Goal: Task Accomplishment & Management: Use online tool/utility

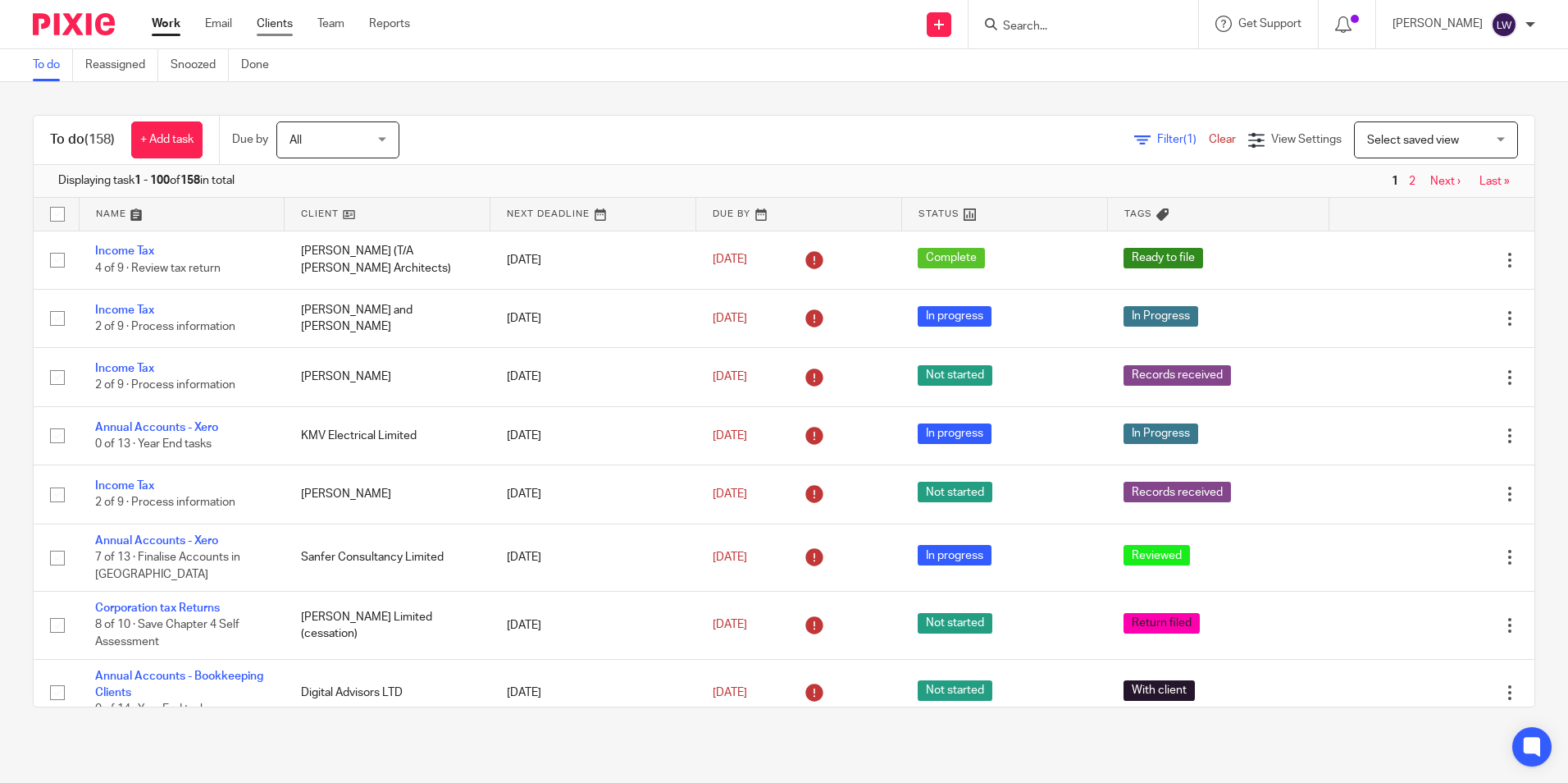
click at [270, 25] on link "Clients" at bounding box center [275, 24] width 37 height 17
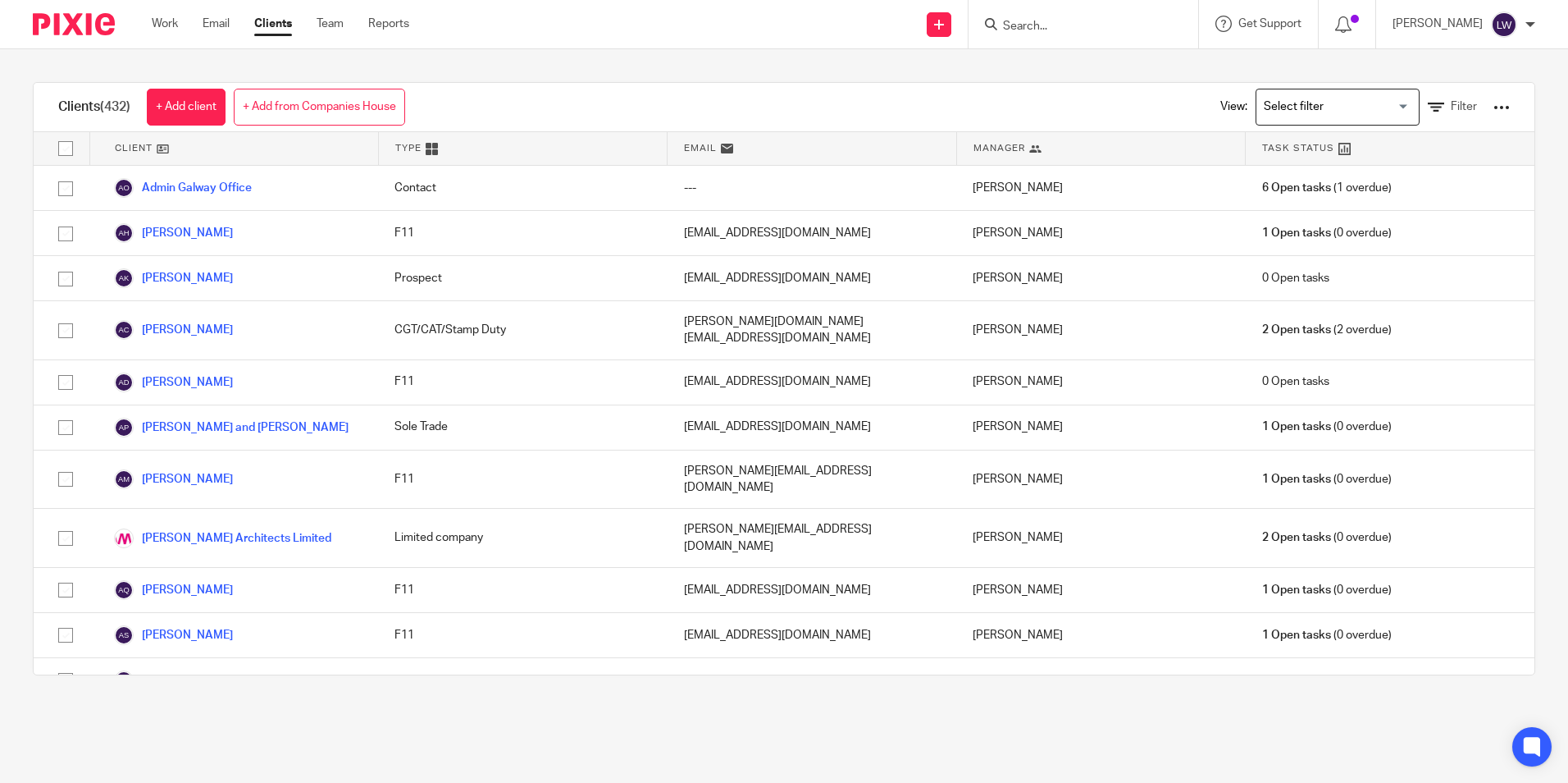
click at [1084, 23] on input "Search" at bounding box center [1075, 27] width 148 height 15
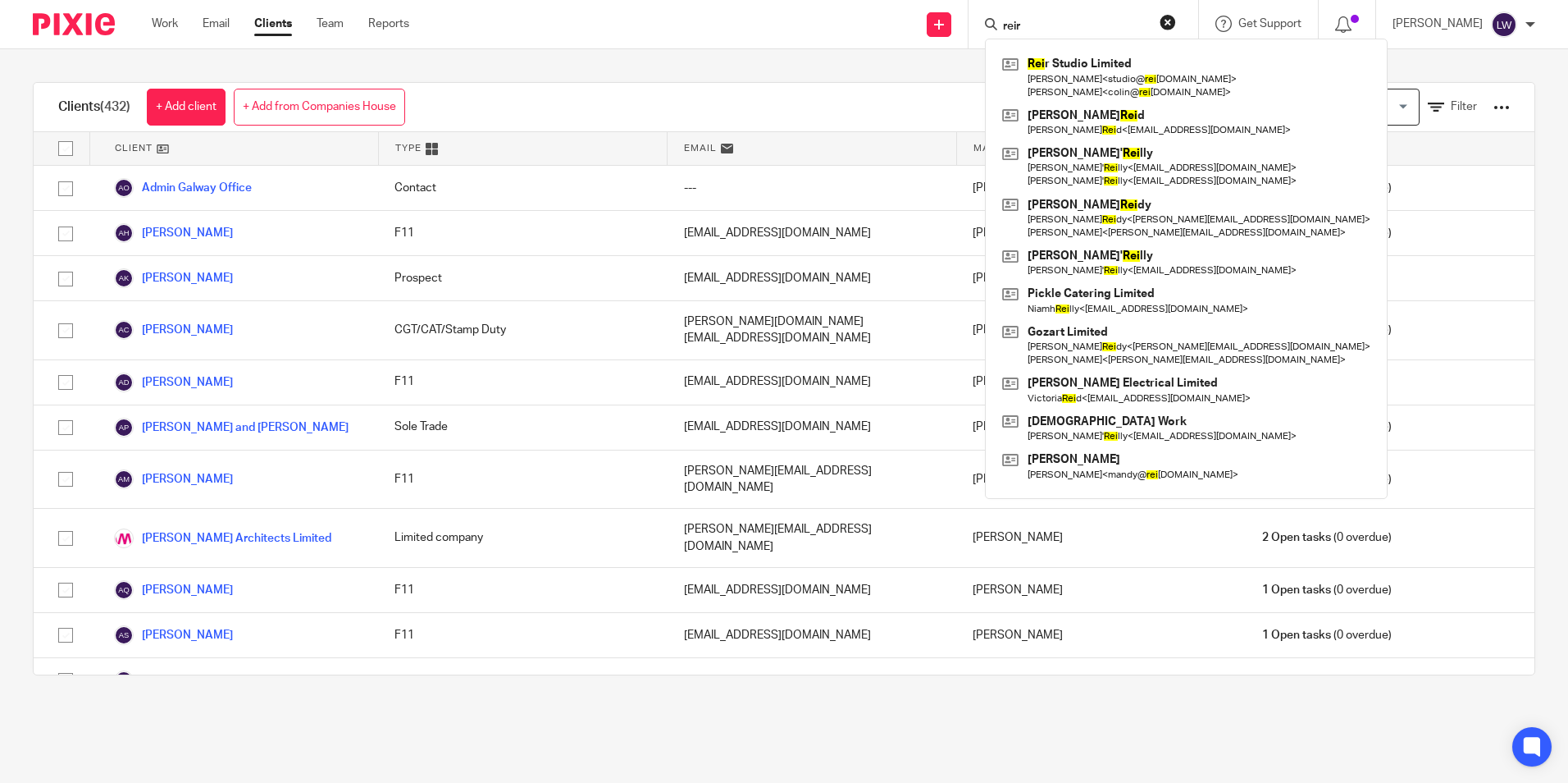
type input "reir"
click button "submit" at bounding box center [0, 0] width 0 height 0
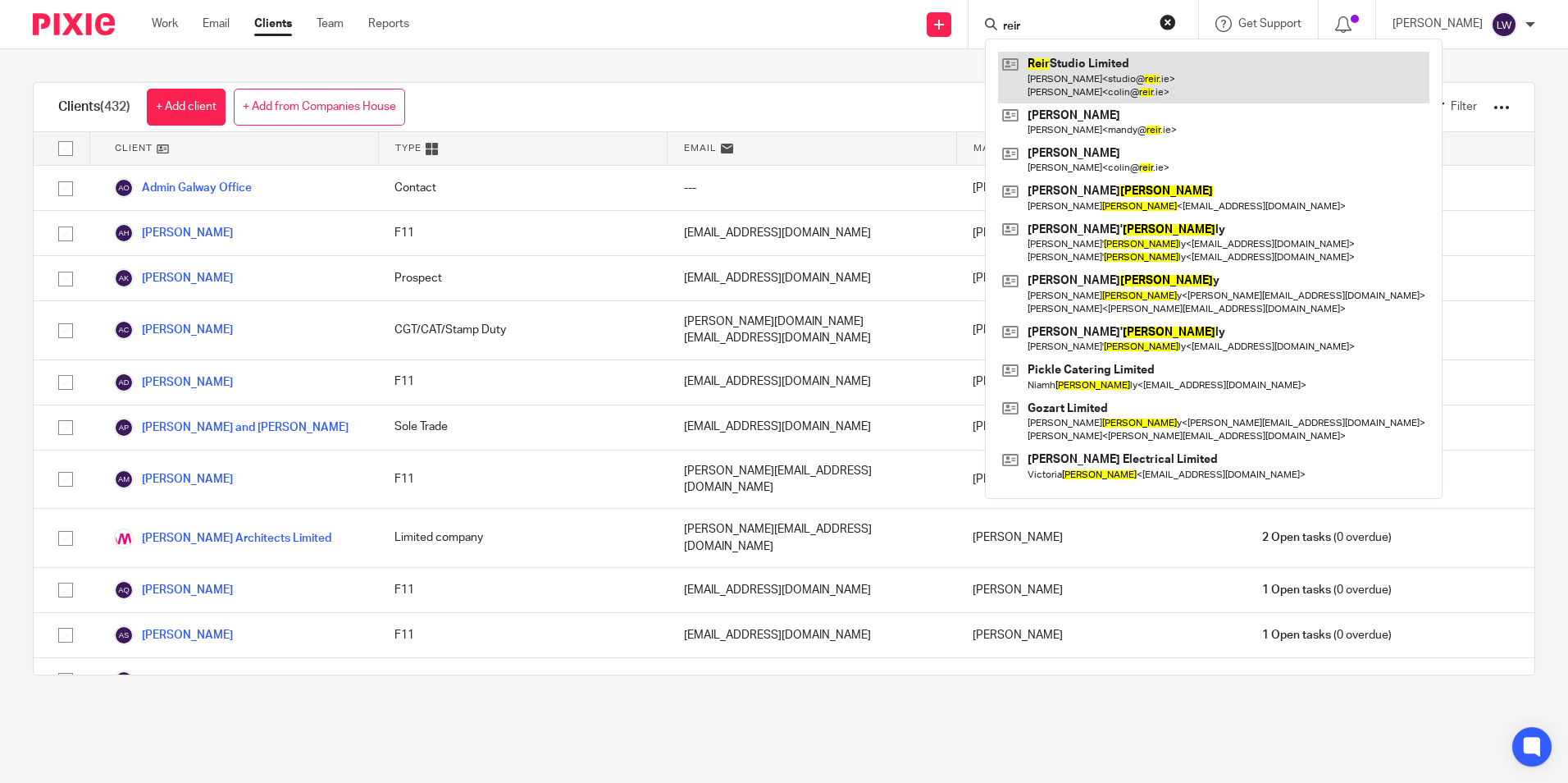
click at [1114, 88] on link at bounding box center [1214, 77] width 431 height 51
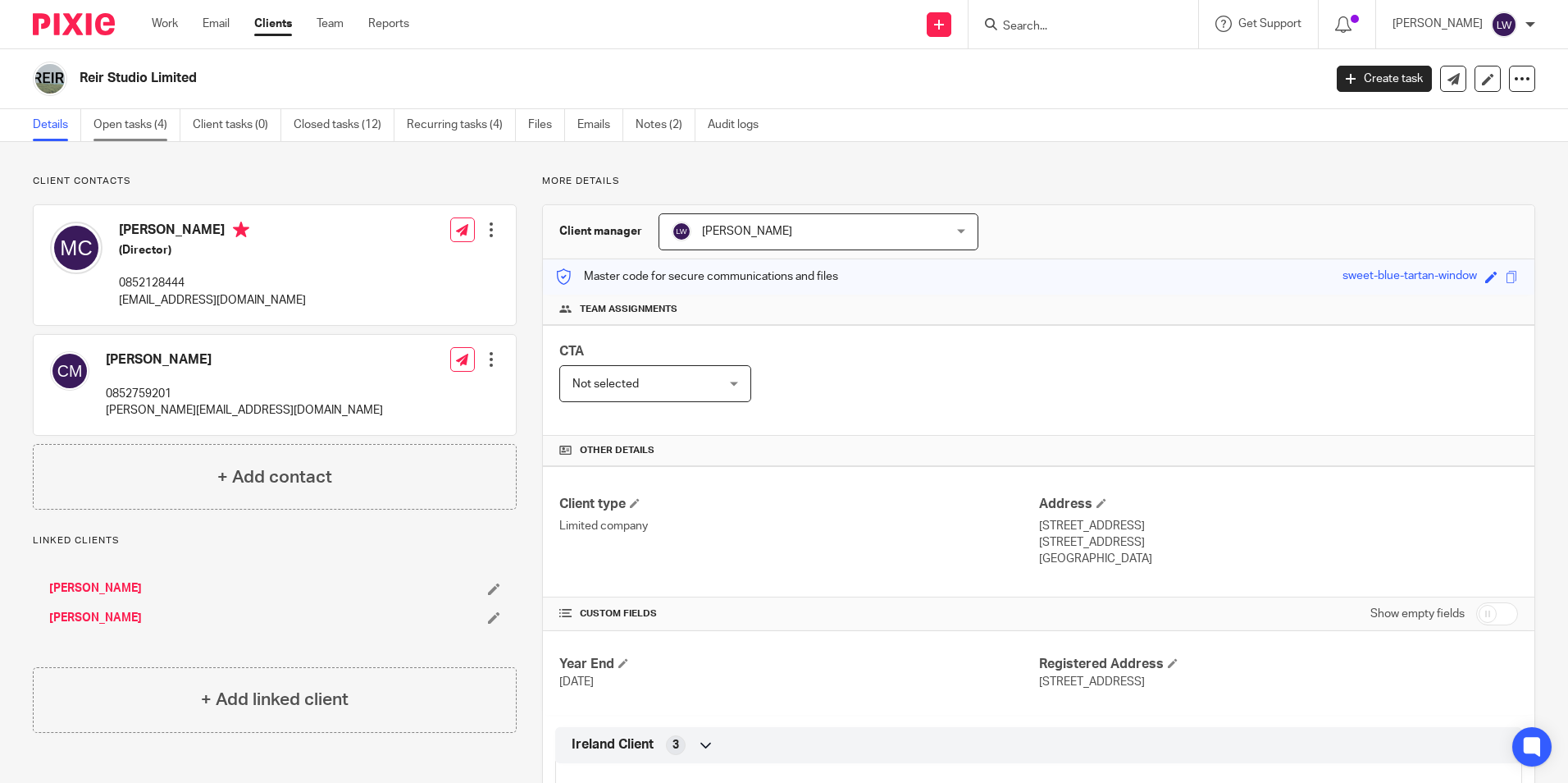
click at [122, 126] on link "Open tasks (4)" at bounding box center [137, 125] width 87 height 32
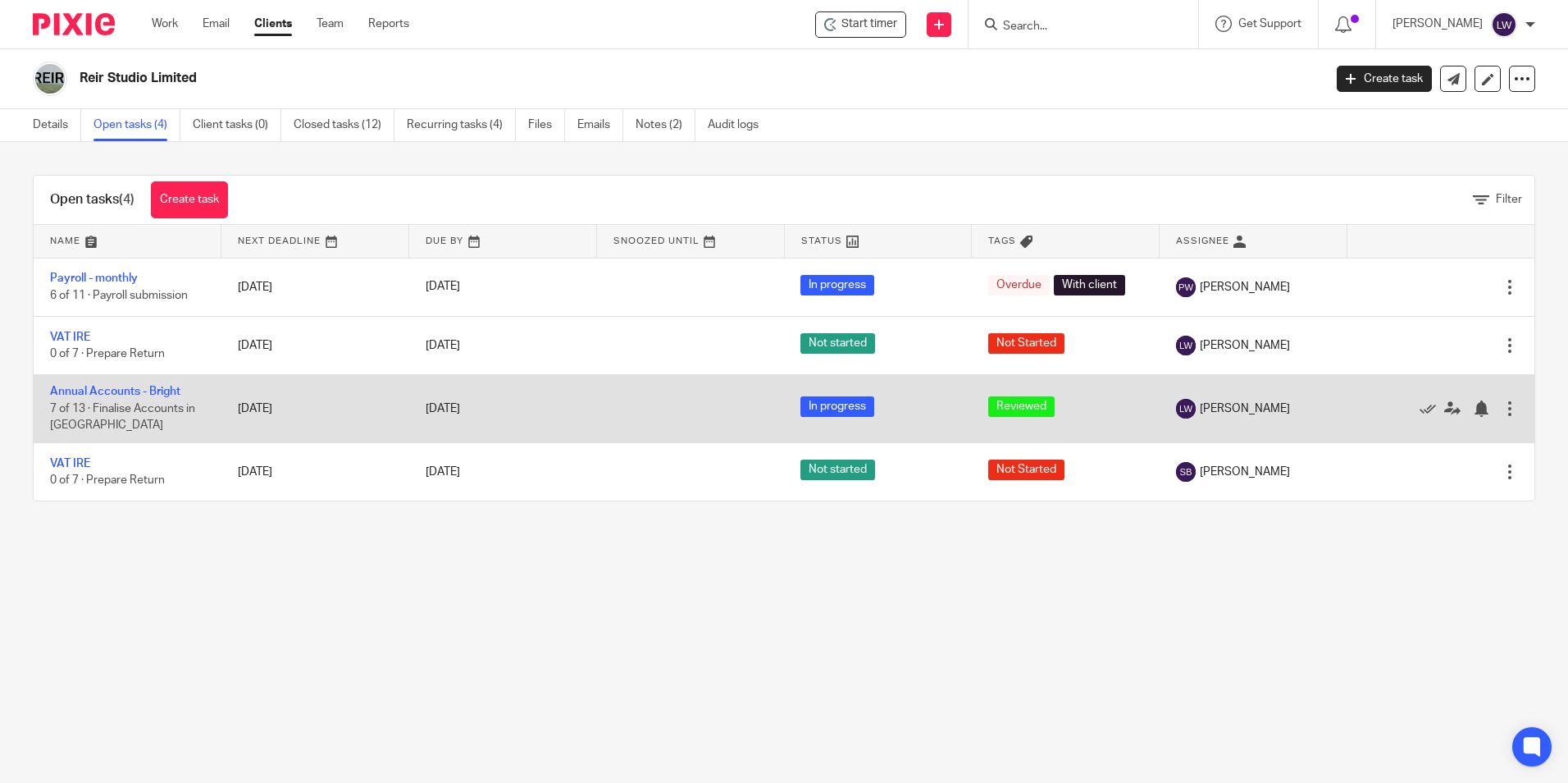
click at [121, 379] on td "Annual Accounts - Bright 7 of 13 · Finalise Accounts in BAP" at bounding box center [127, 409] width 187 height 68
click at [121, 391] on link "Annual Accounts - Bright" at bounding box center [114, 391] width 130 height 11
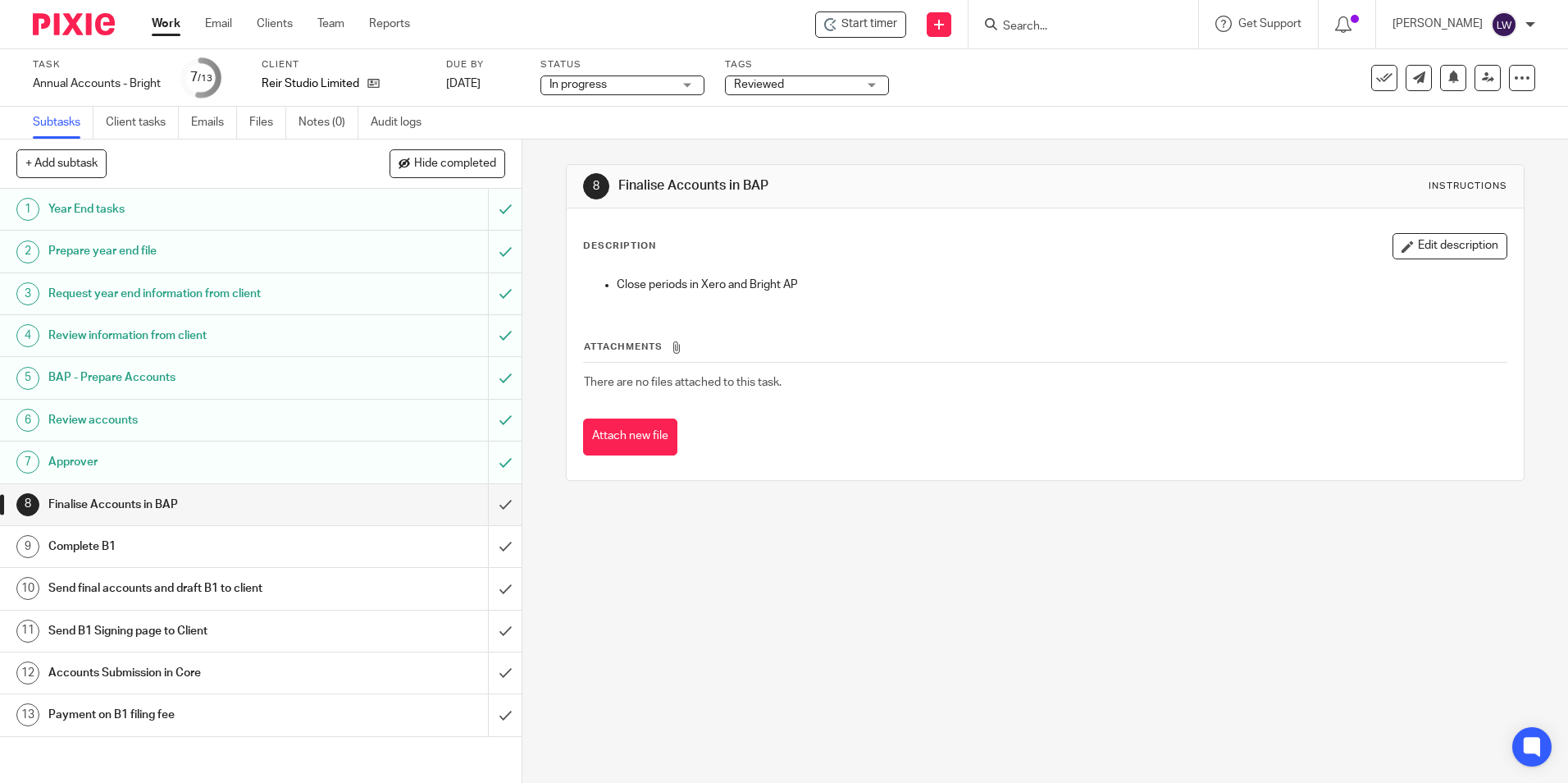
click at [366, 465] on div "Approver" at bounding box center [261, 462] width 424 height 24
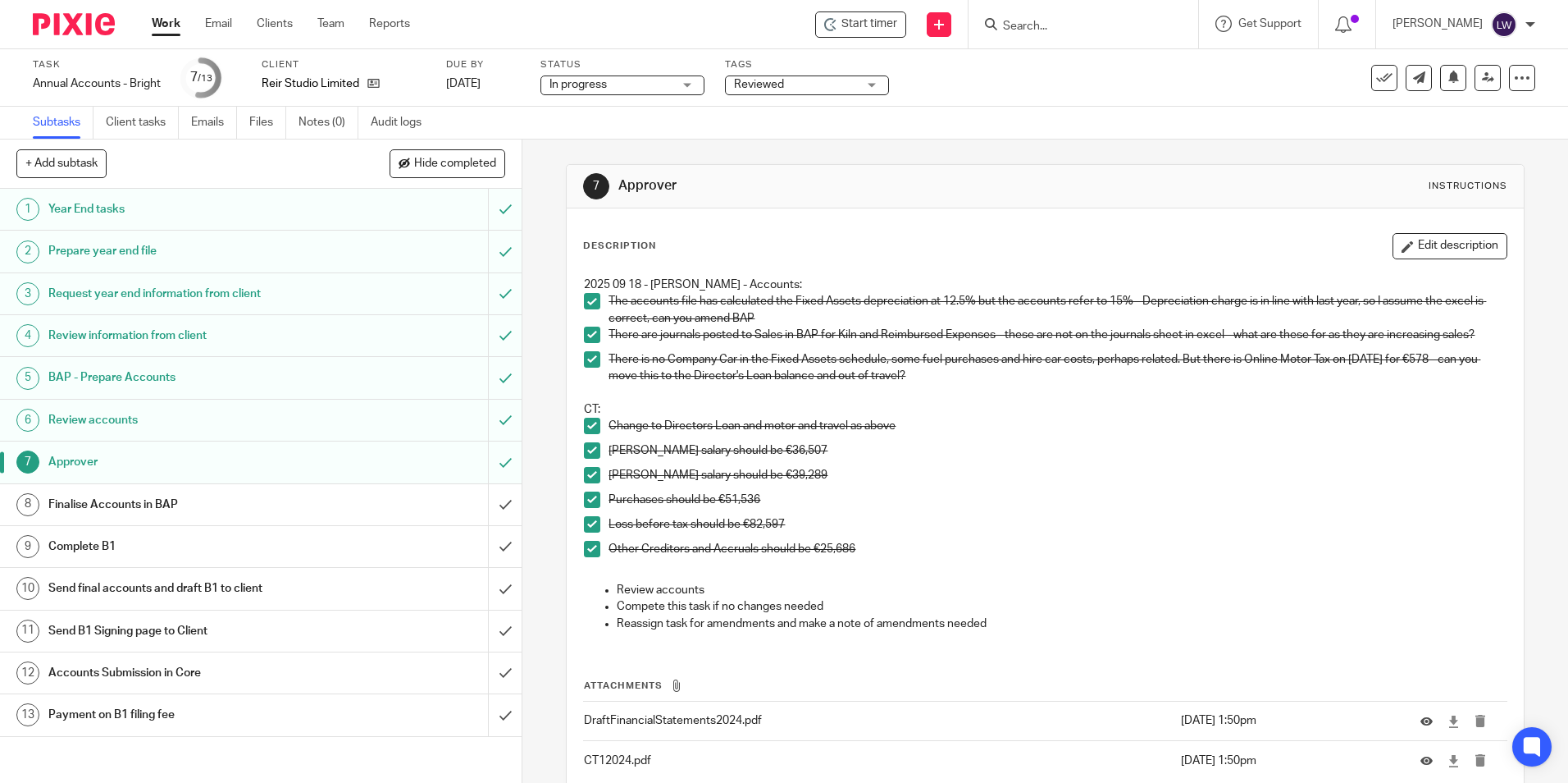
click at [239, 509] on h1 "Finalise Accounts in BAP" at bounding box center [189, 504] width 282 height 24
